Goal: Navigation & Orientation: Find specific page/section

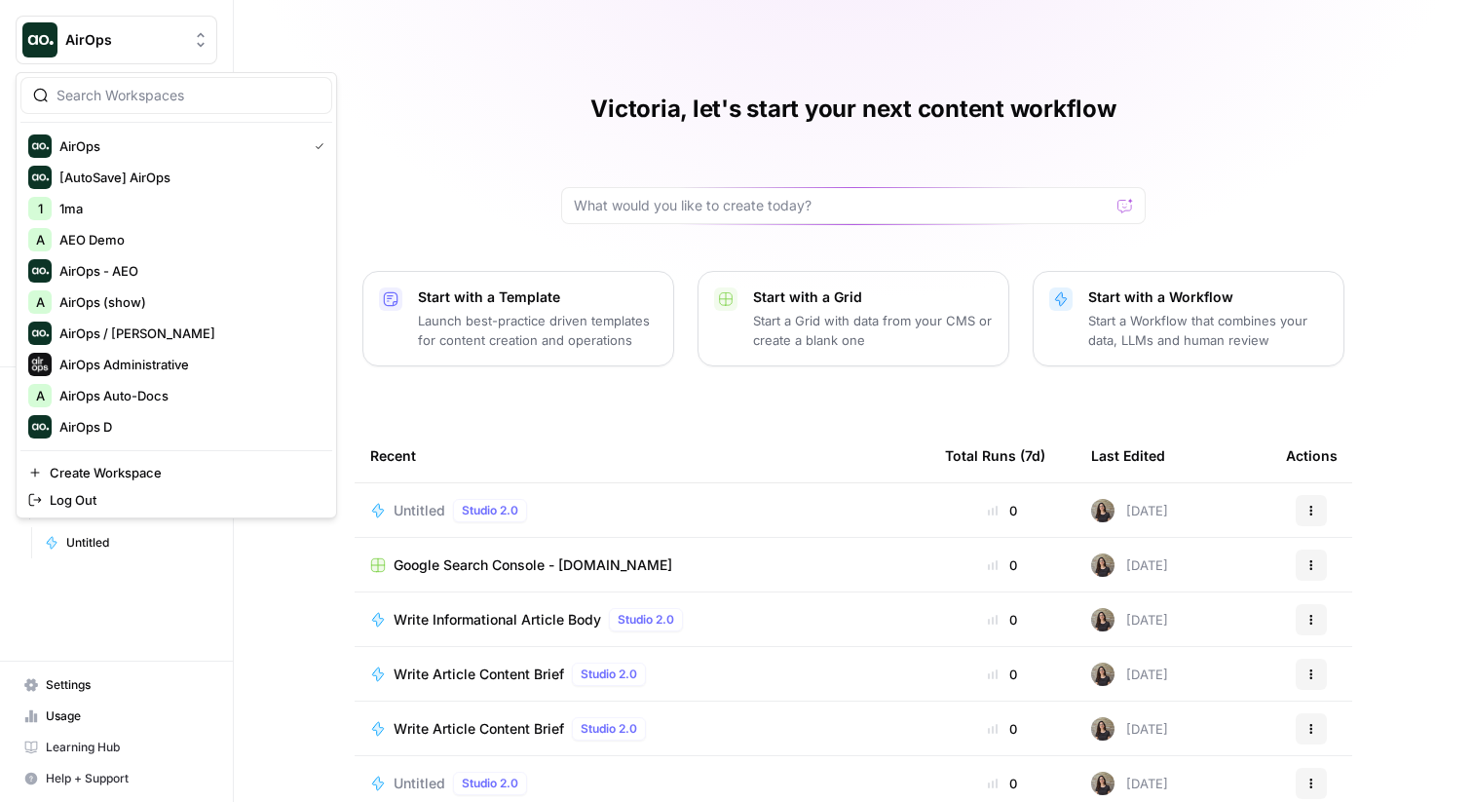
click at [150, 52] on button "AirOps" at bounding box center [117, 40] width 202 height 49
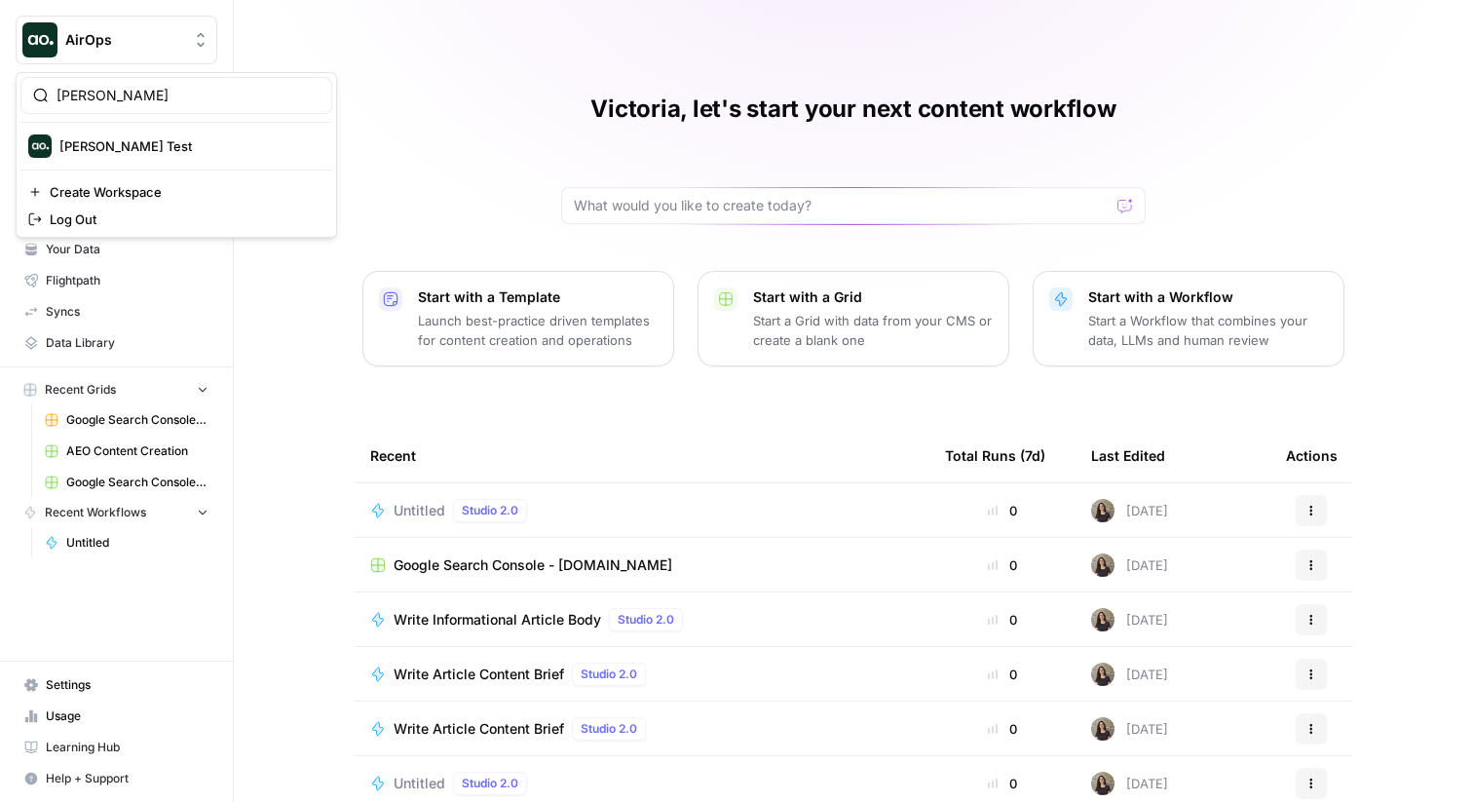
type input "[PERSON_NAME]"
click at [123, 146] on span "[PERSON_NAME] Test" at bounding box center [187, 145] width 257 height 19
